Goal: Task Accomplishment & Management: Complete application form

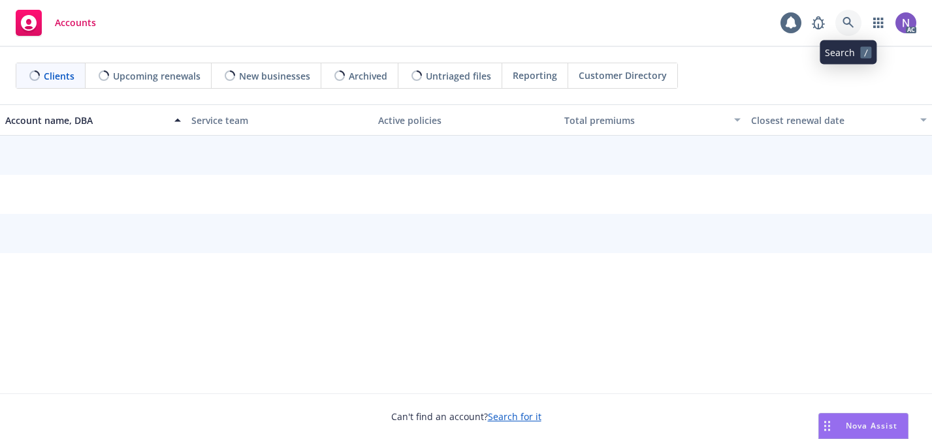
click at [848, 24] on icon at bounding box center [848, 23] width 12 height 12
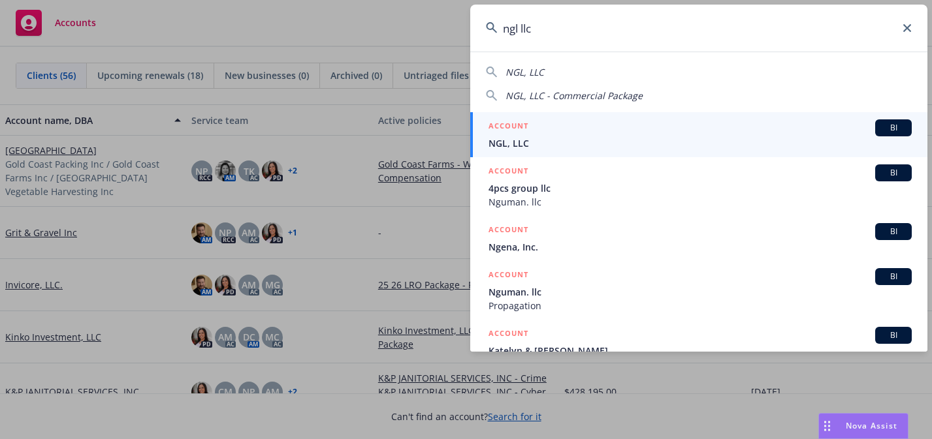
type input "ngl llc"
click at [591, 141] on span "NGL, LLC" at bounding box center [699, 143] width 423 height 14
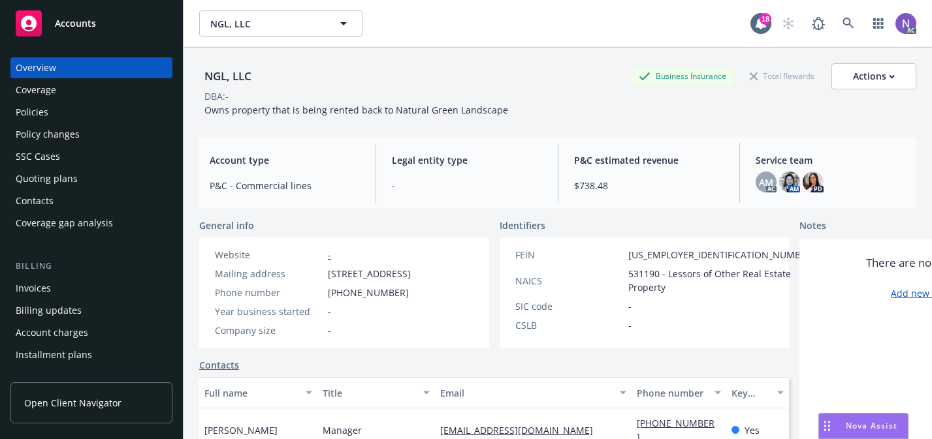
click at [63, 180] on div "Quoting plans" at bounding box center [47, 178] width 62 height 21
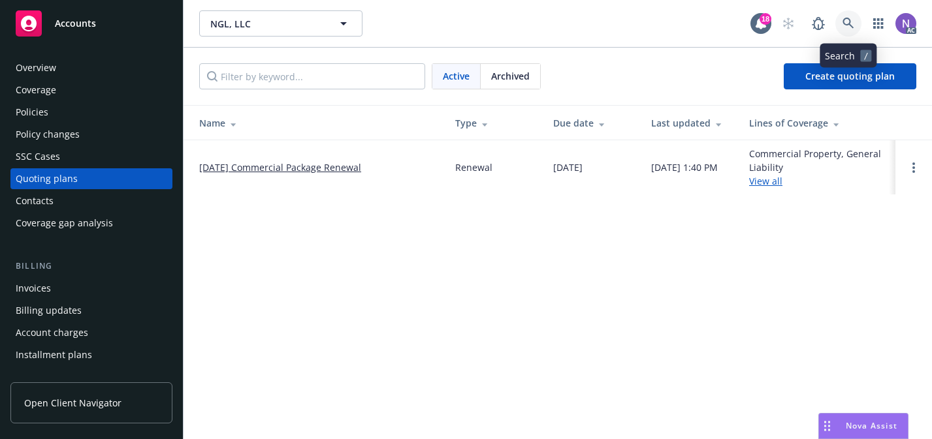
click at [851, 18] on icon at bounding box center [848, 24] width 12 height 12
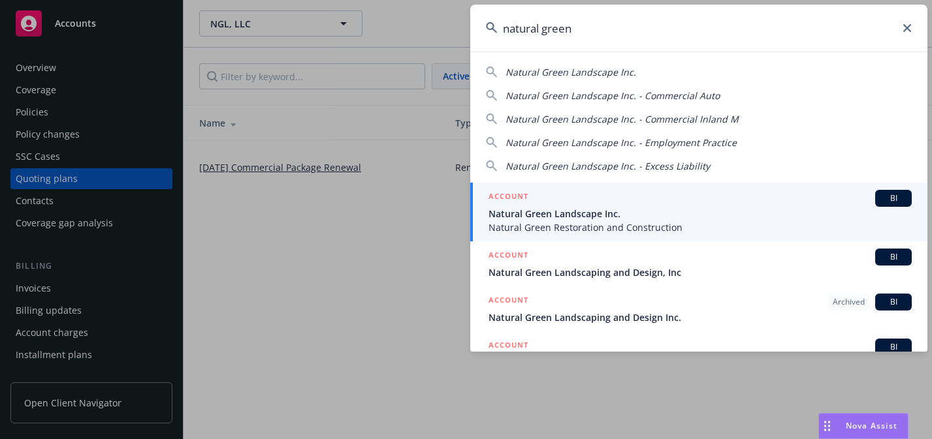
type input "natural green"
click at [686, 212] on span "Natural Green Landscape Inc." at bounding box center [699, 214] width 423 height 14
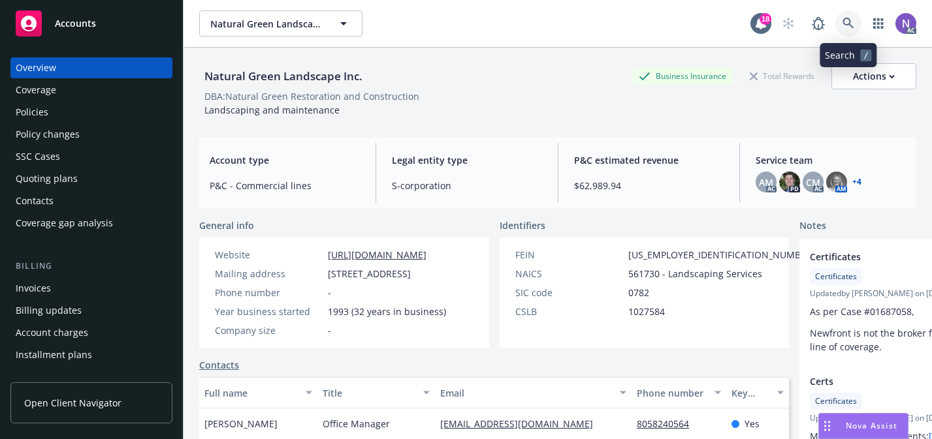
click at [852, 24] on icon at bounding box center [848, 24] width 12 height 12
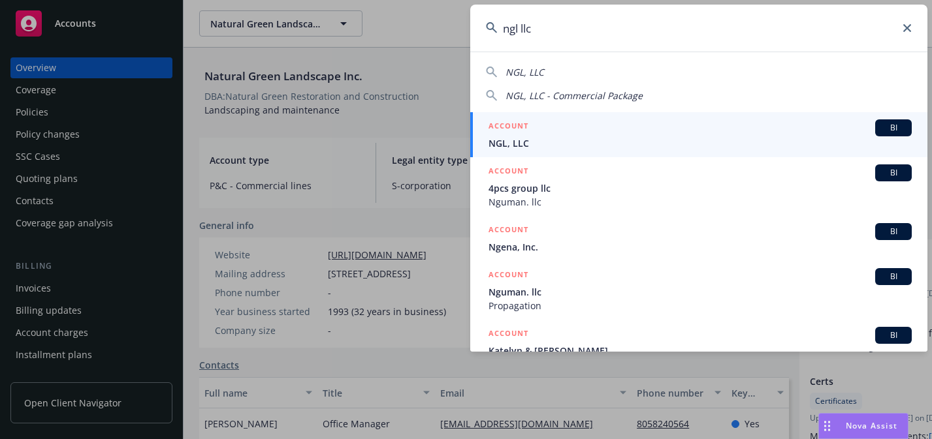
type input "ngl llc"
click at [719, 145] on span "NGL, LLC" at bounding box center [699, 143] width 423 height 14
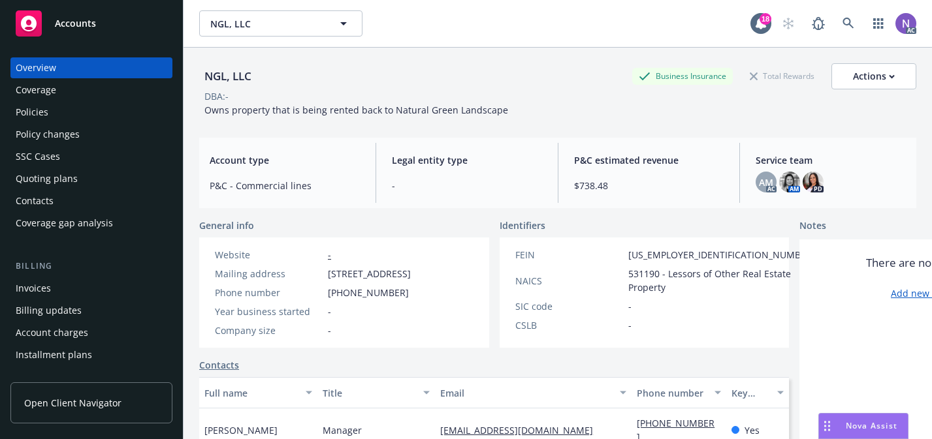
click at [105, 118] on div "Policies" at bounding box center [91, 112] width 151 height 21
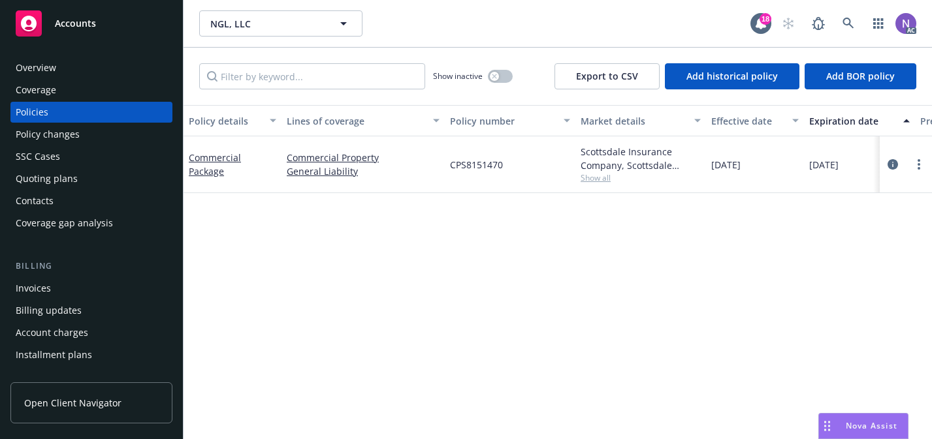
click at [97, 173] on div "Quoting plans" at bounding box center [91, 178] width 151 height 21
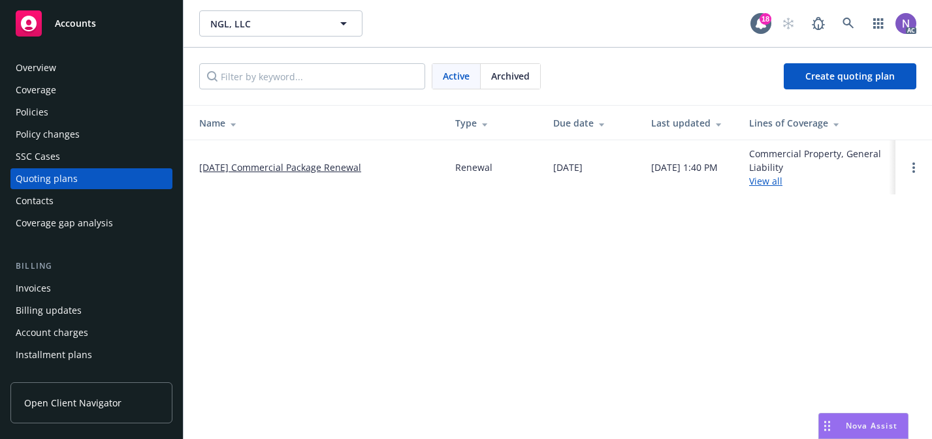
click at [255, 169] on link "[DATE] Commercial Package Renewal" at bounding box center [280, 168] width 162 height 14
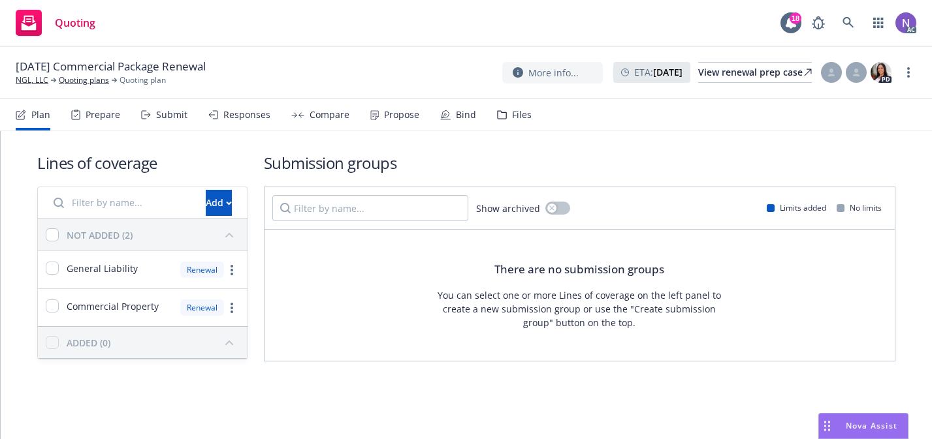
click at [509, 125] on div "Files" at bounding box center [514, 114] width 35 height 31
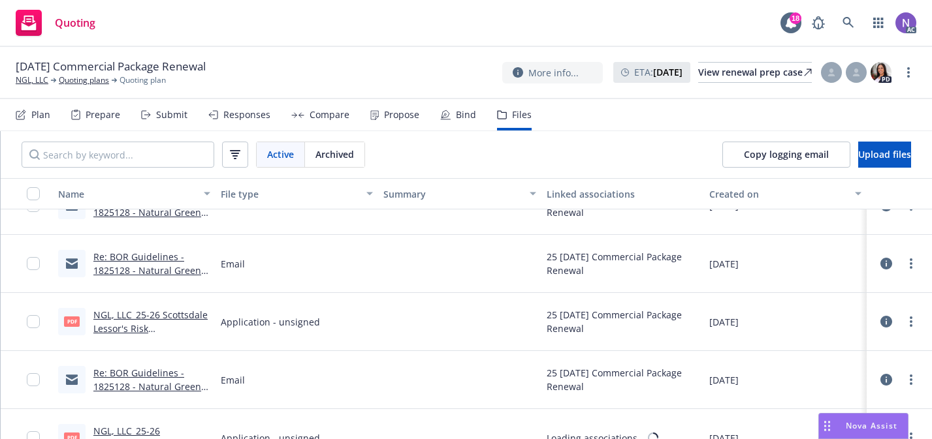
scroll to position [207, 0]
click at [190, 271] on link "Re: BOR Guidelines - 1825128 - Natural Green Landscape Inc." at bounding box center [147, 269] width 108 height 40
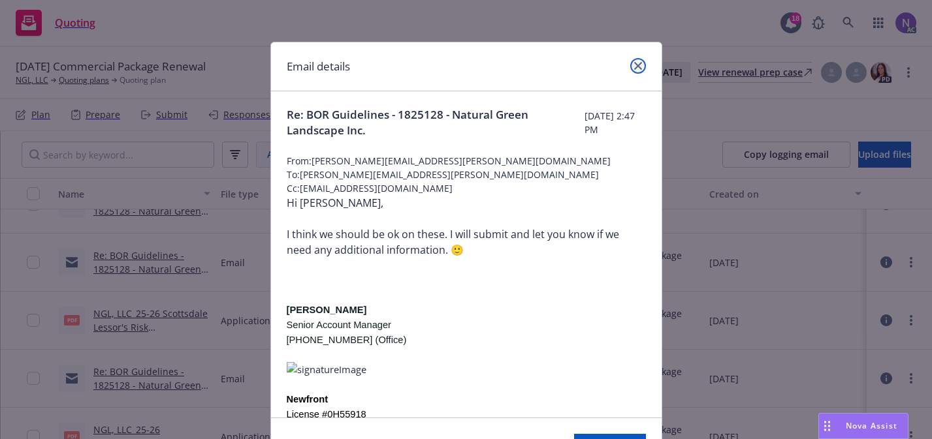
click at [634, 67] on icon "close" at bounding box center [638, 66] width 8 height 8
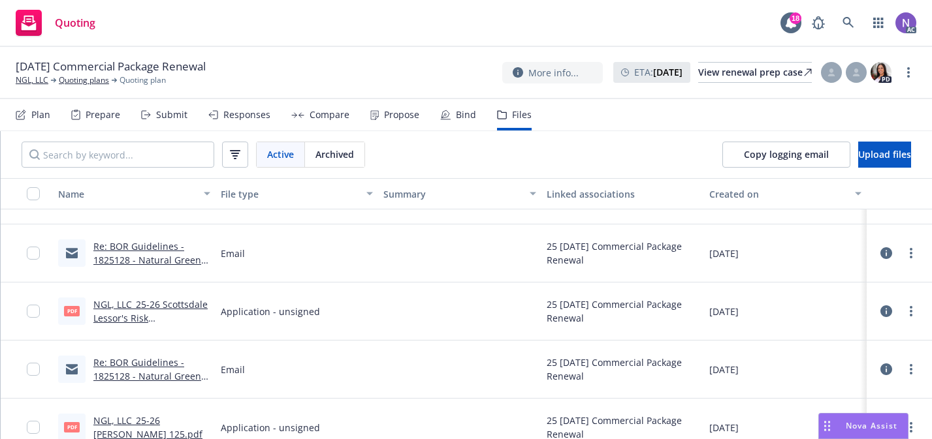
scroll to position [241, 0]
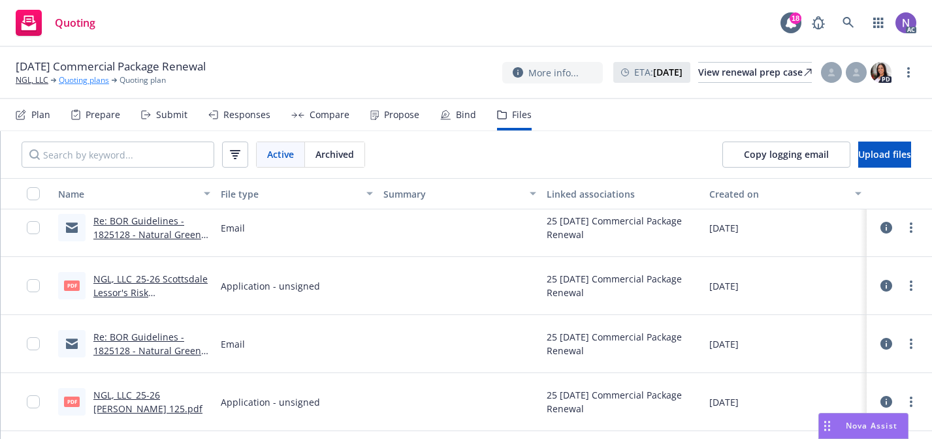
click at [89, 81] on link "Quoting plans" at bounding box center [84, 80] width 50 height 12
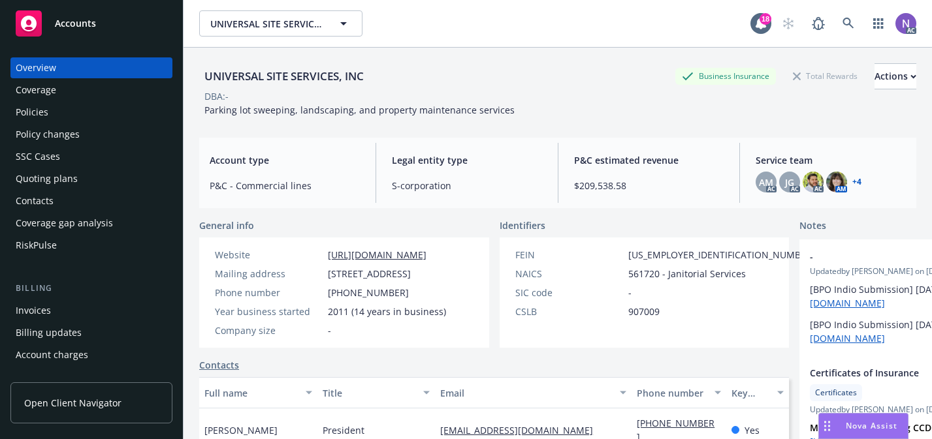
click at [115, 142] on div "Policy changes" at bounding box center [91, 134] width 151 height 21
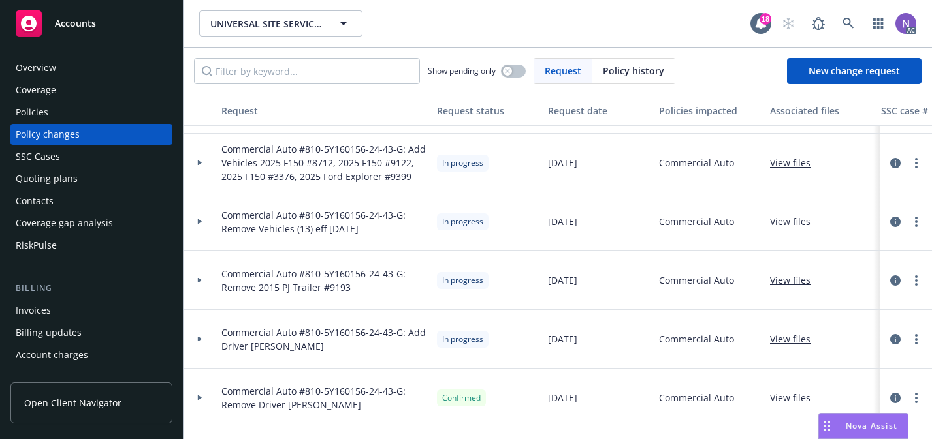
scroll to position [174, 0]
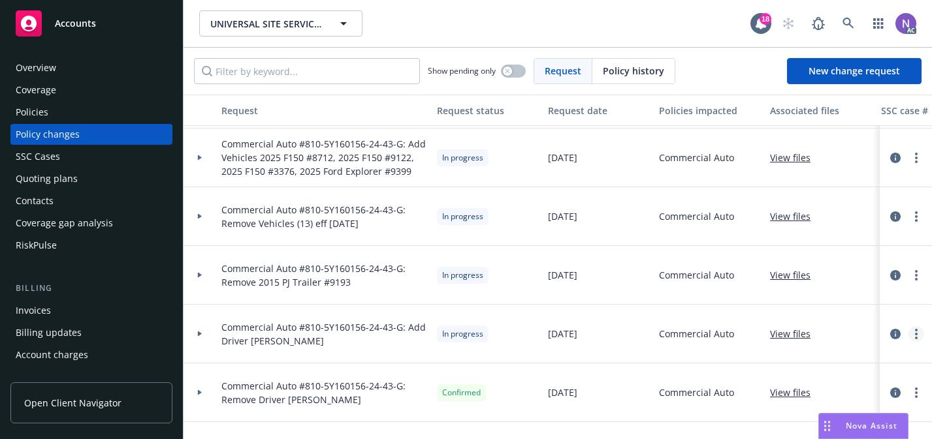
click at [919, 330] on link "more" at bounding box center [916, 334] width 16 height 16
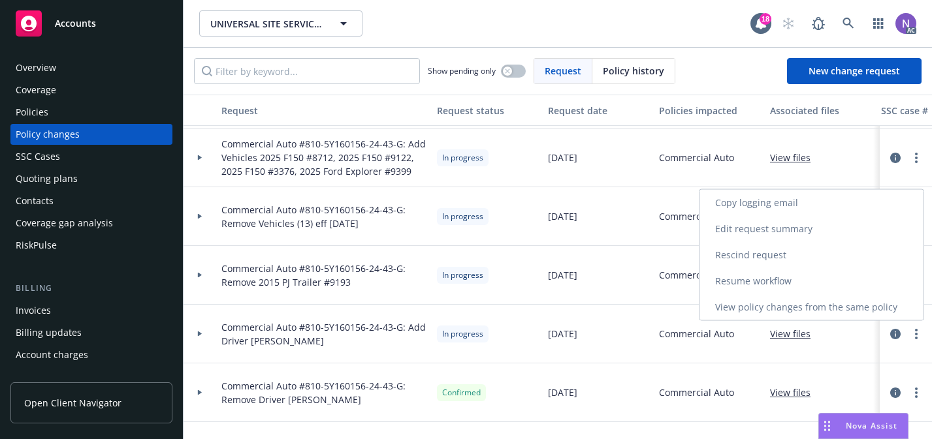
click at [868, 277] on link "Resume workflow" at bounding box center [811, 281] width 224 height 26
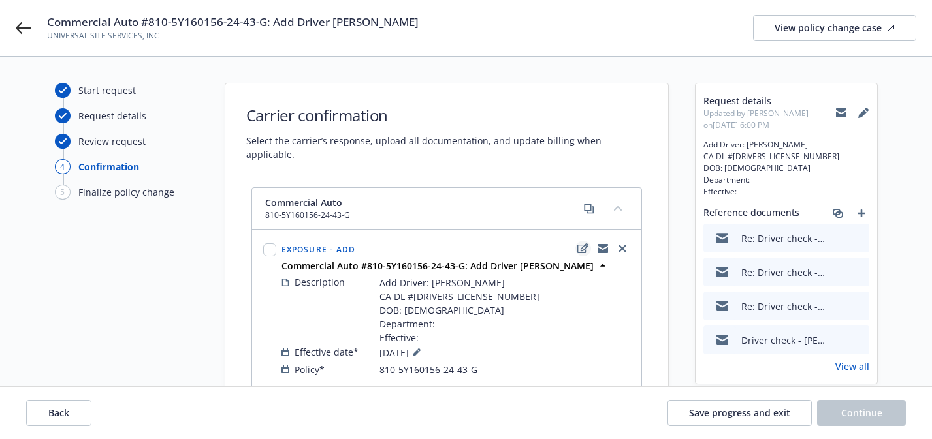
click at [582, 244] on icon "edit" at bounding box center [582, 249] width 11 height 10
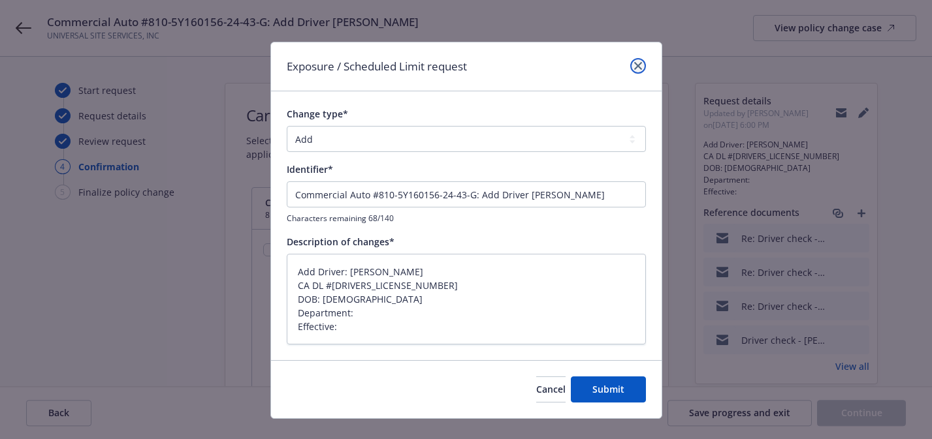
click at [638, 65] on icon "close" at bounding box center [638, 66] width 8 height 8
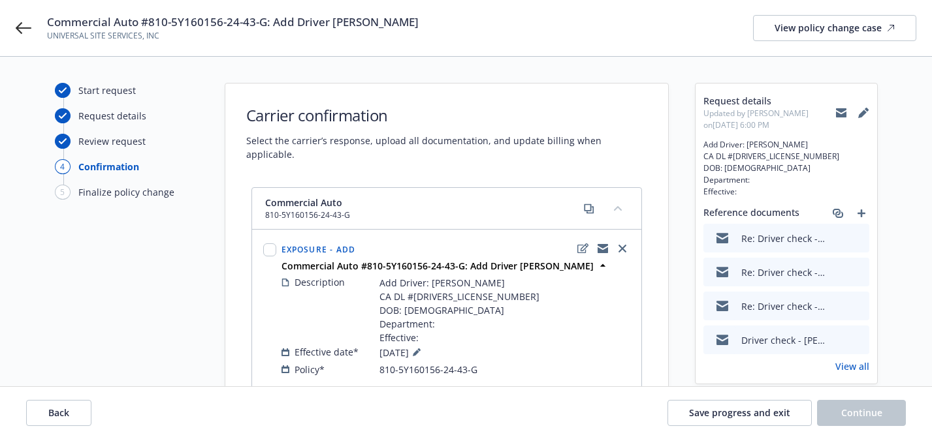
click at [864, 108] on icon at bounding box center [863, 113] width 10 height 10
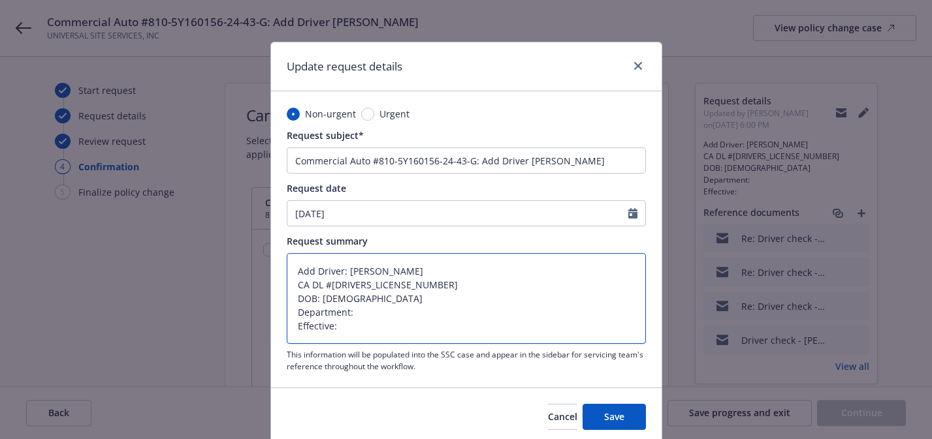
click at [449, 318] on textarea "Add Driver: Joseph Allen Trejo CA DL #D2225364 DOB: 07/14/1983 Department: Effe…" at bounding box center [466, 298] width 359 height 91
paste textarea "00SCSO"
type textarea "x"
type textarea "Add Driver: Joseph Allen Trejo CA DL #D2225364 DOB: 07/14/1983 Department: 00SC…"
click at [490, 324] on textarea "Add Driver: Joseph Allen Trejo CA DL #D2225364 DOB: 07/14/1983 Department: 00SC…" at bounding box center [466, 298] width 359 height 91
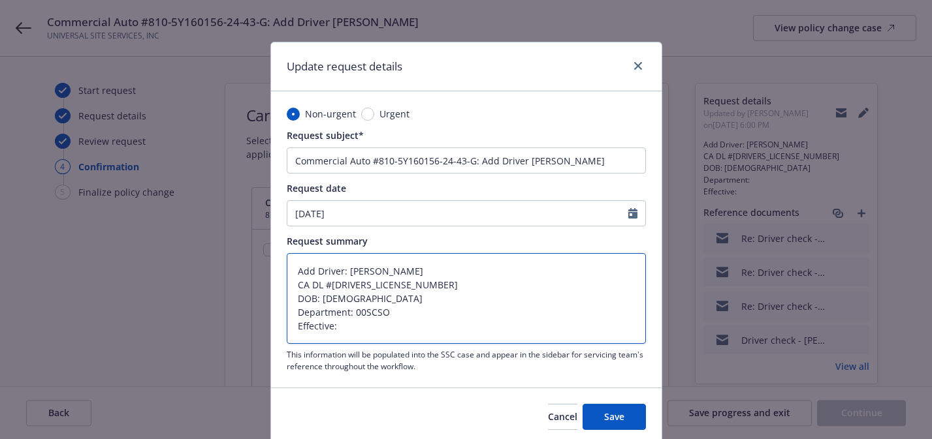
type textarea "x"
type textarea "Add Driver: Joseph Allen Trejo CA DL #D2225364 DOB: 07/14/1983 Department: 00SC…"
paste textarea "9/15/2025"
type textarea "x"
type textarea "Add Driver: Joseph Allen Trejo CA DL #D2225364 DOB: 07/14/1983 Department: 00SC…"
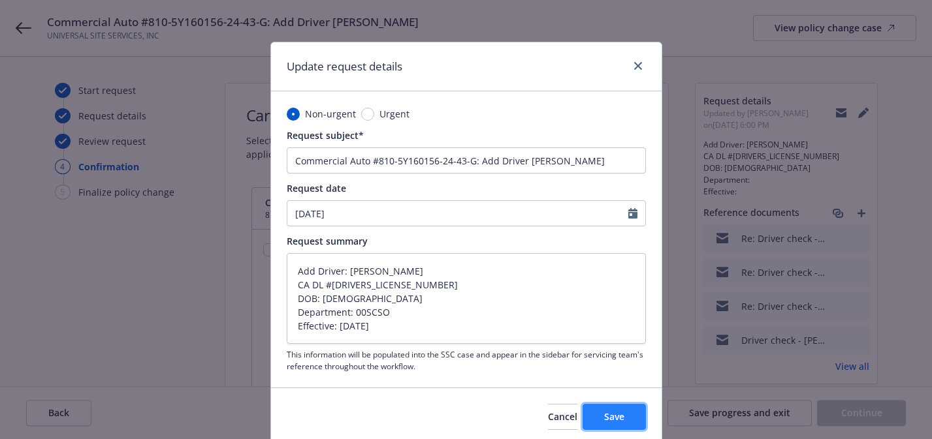
click at [605, 417] on span "Save" at bounding box center [614, 417] width 20 height 12
type textarea "x"
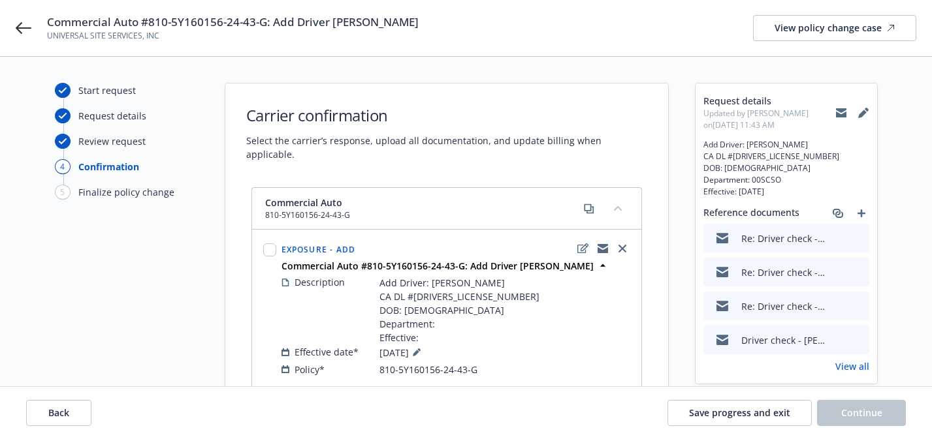
click at [373, 18] on span "Commercial Auto #810-5Y160156-24-43-G: Add Driver Joseph Allen Trejo" at bounding box center [232, 22] width 371 height 16
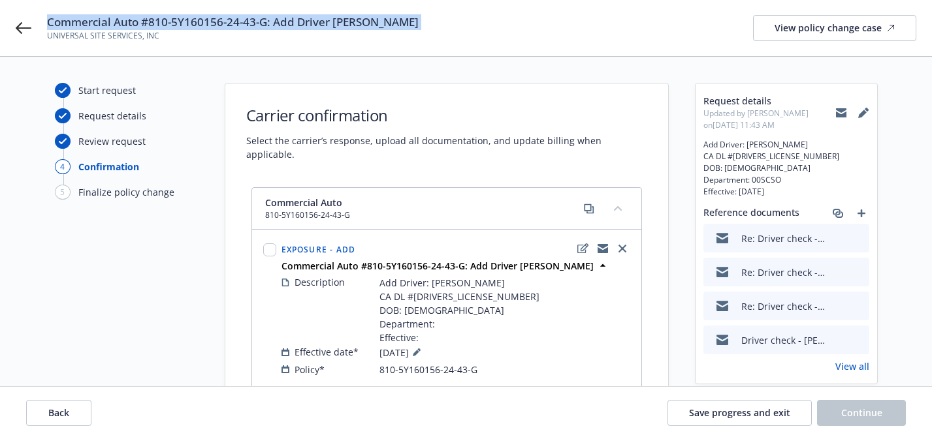
click at [373, 18] on span "Commercial Auto #810-5Y160156-24-43-G: Add Driver Joseph Allen Trejo" at bounding box center [232, 22] width 371 height 16
copy span "Commercial Auto #810-5Y160156-24-43-G: Add Driver Joseph Allen Trejo"
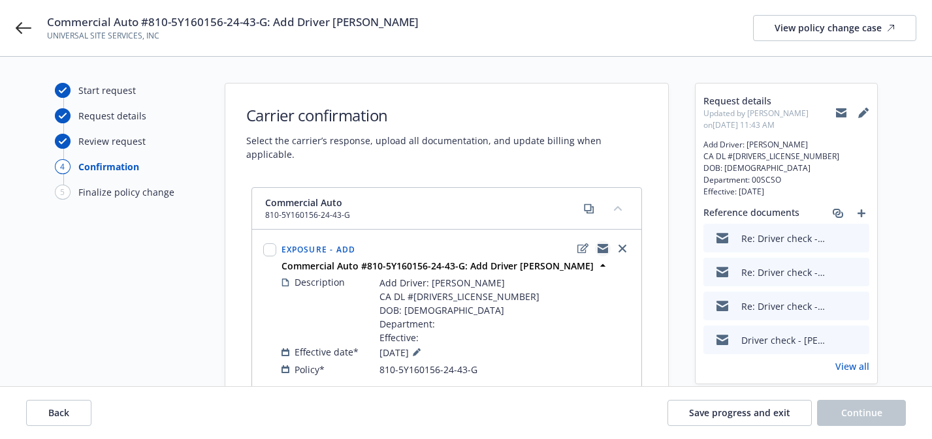
click at [597, 244] on icon "copyLogging" at bounding box center [602, 246] width 10 height 5
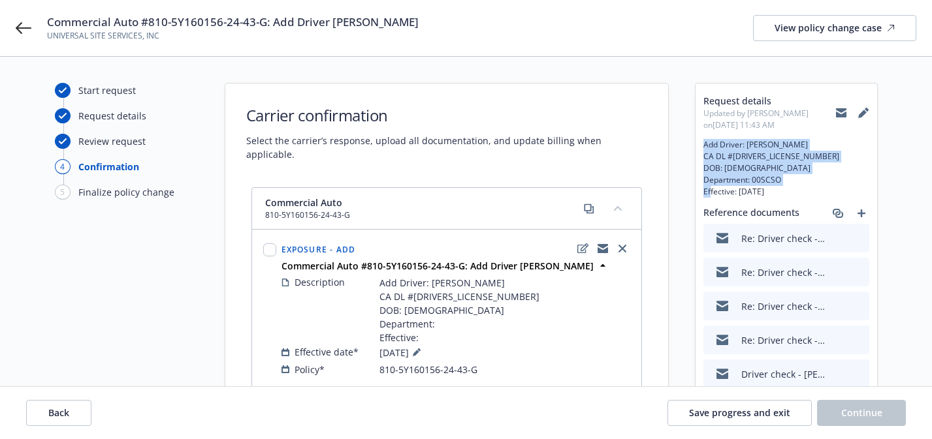
drag, startPoint x: 779, startPoint y: 191, endPoint x: 699, endPoint y: 144, distance: 93.9
click at [699, 144] on div "Request details Updated by Angela Marquez on 09/11/2025, 11:43 AM Add Driver: J…" at bounding box center [785, 251] width 181 height 334
copy span "Add Driver: Joseph Allen Trejo CA DL #D2225364 DOB: 07/14/1983 Department: 00SC…"
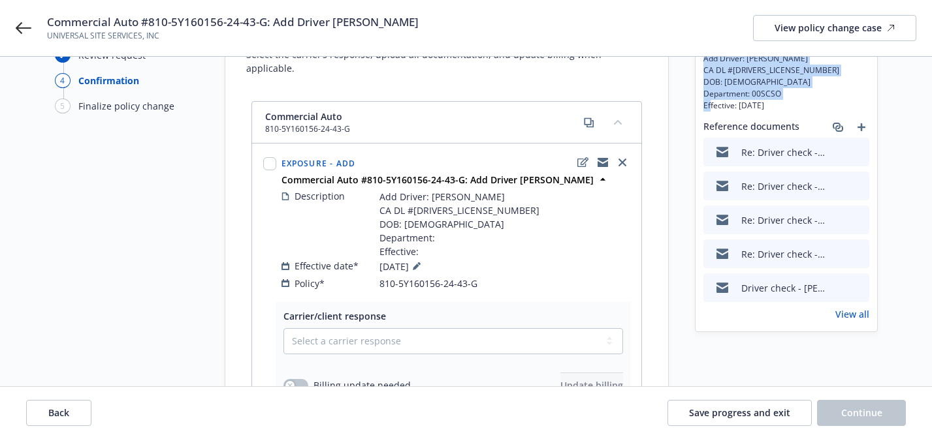
scroll to position [296, 0]
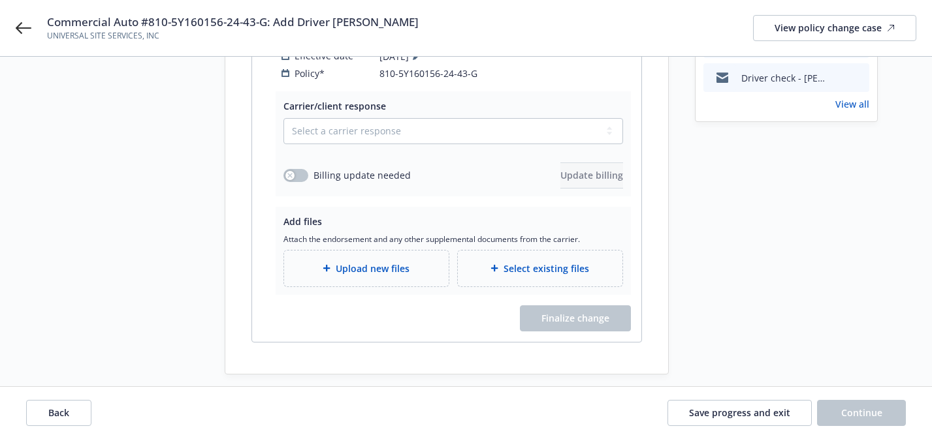
click at [857, 110] on link "View all" at bounding box center [852, 104] width 34 height 14
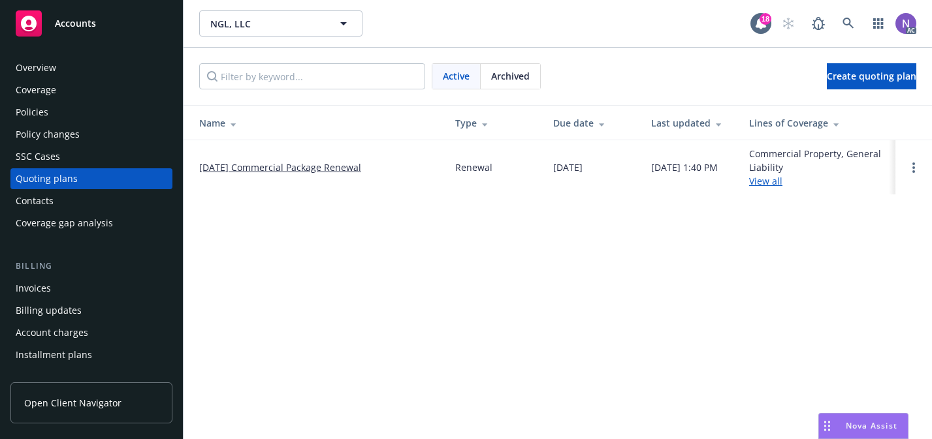
click at [128, 106] on div "Policies" at bounding box center [91, 112] width 151 height 21
